Goal: Find specific page/section: Find specific page/section

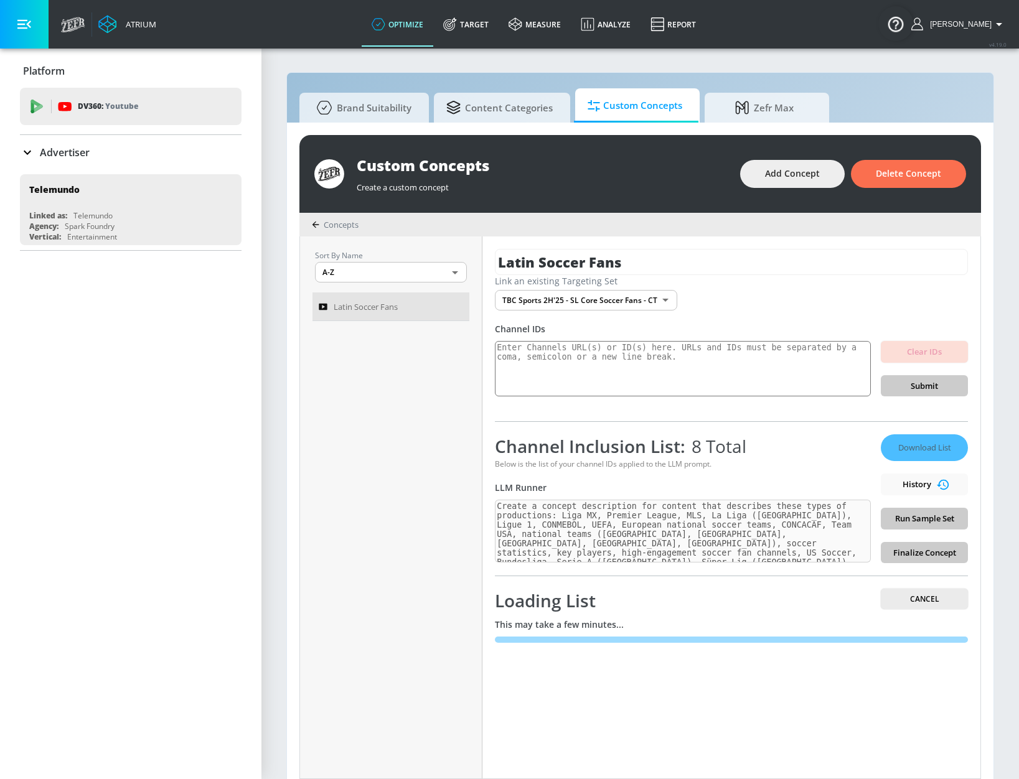
scroll to position [13, 0]
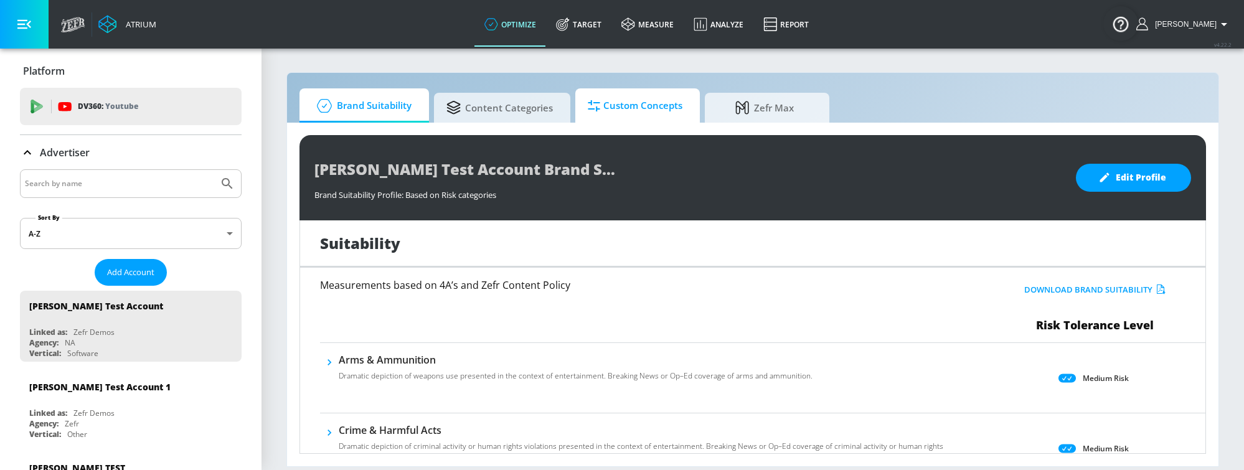
click at [655, 116] on span "Custom Concepts" at bounding box center [635, 106] width 95 height 30
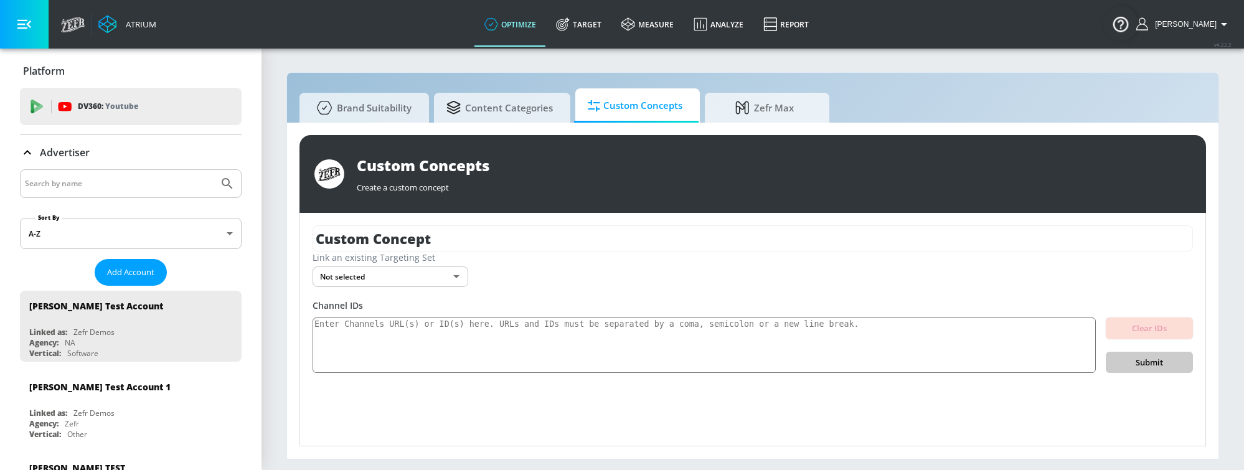
click at [131, 176] on input "Search by name" at bounding box center [119, 184] width 189 height 16
type input "lekh"
click at [222, 178] on icon "Submit Search" at bounding box center [227, 183] width 11 height 11
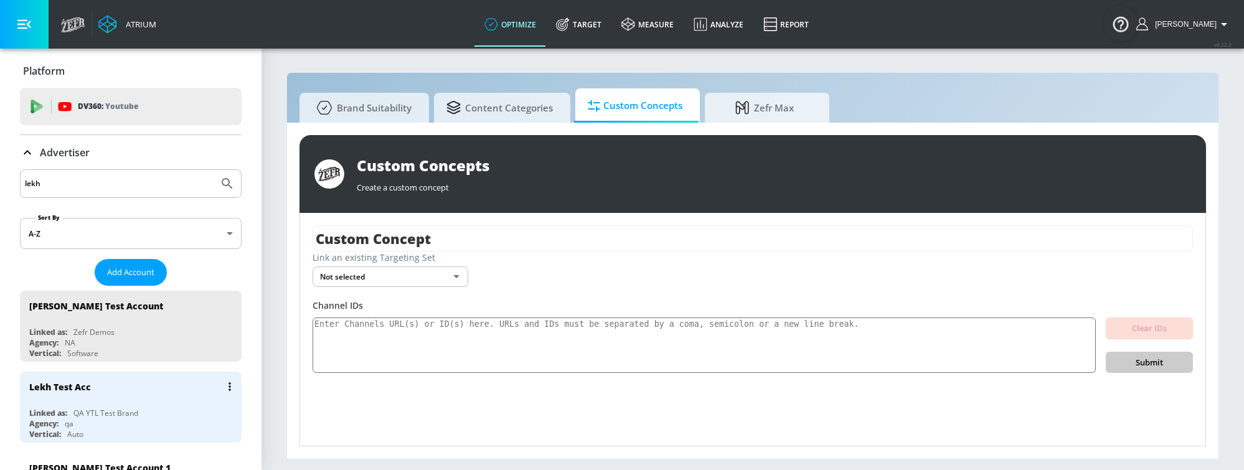
click at [85, 385] on div "Lekh Test Acc" at bounding box center [60, 387] width 62 height 12
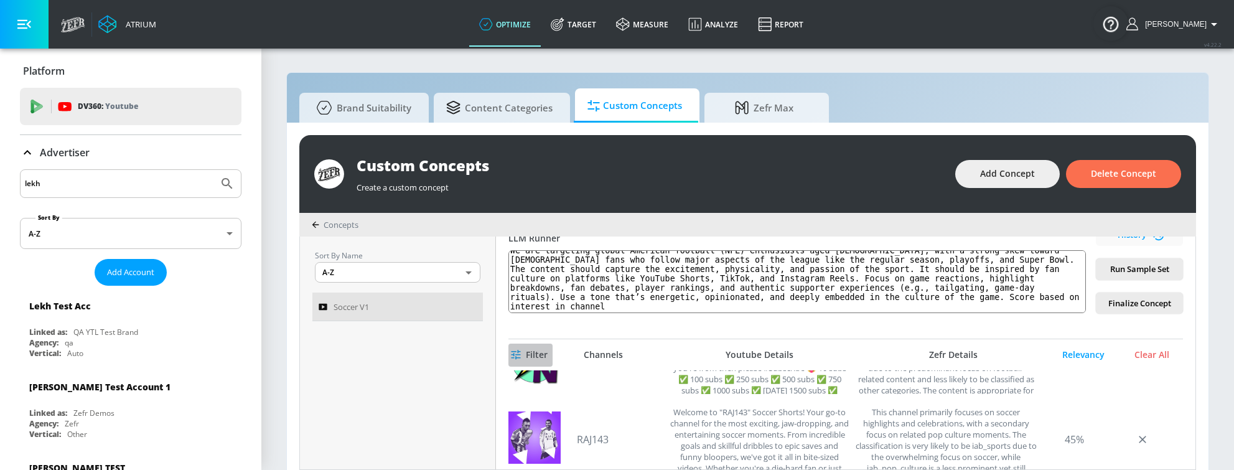
click at [522, 349] on span "Filter" at bounding box center [531, 355] width 34 height 16
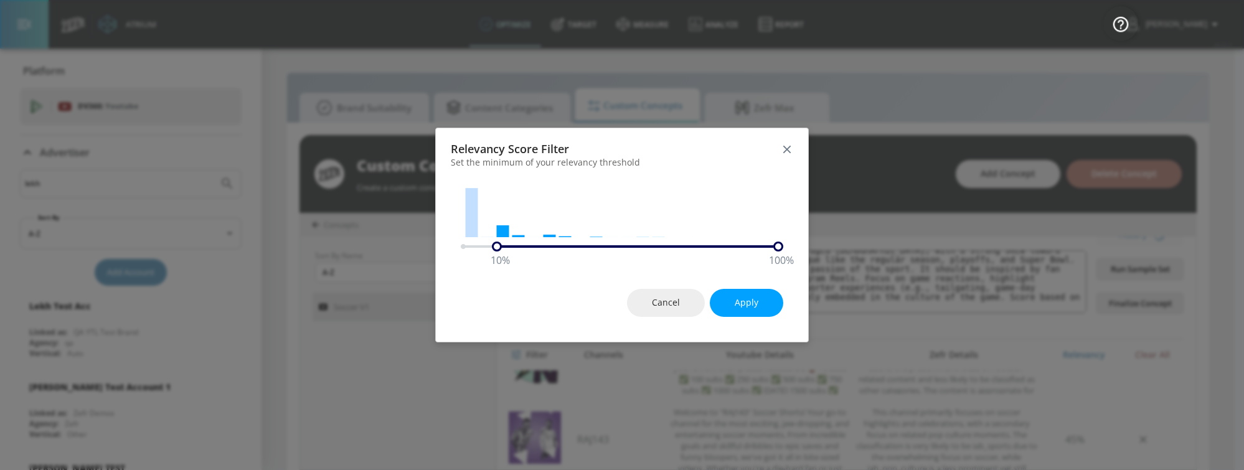
drag, startPoint x: 465, startPoint y: 249, endPoint x: 499, endPoint y: 248, distance: 34.2
click at [499, 248] on div "10 %" at bounding box center [497, 247] width 10 height 10
click at [769, 309] on button "Apply" at bounding box center [746, 303] width 73 height 28
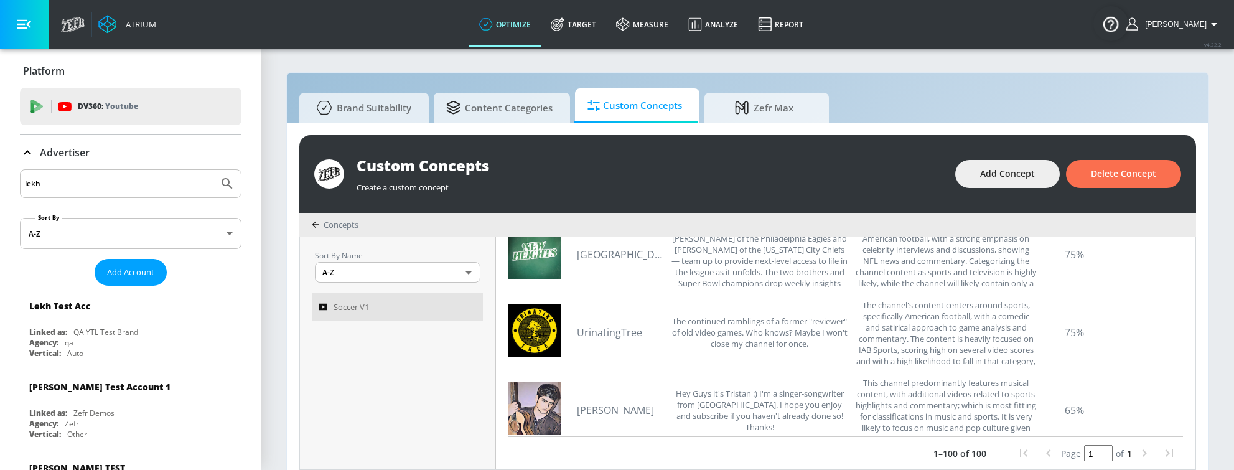
scroll to position [2, 0]
